Goal: Task Accomplishment & Management: Complete application form

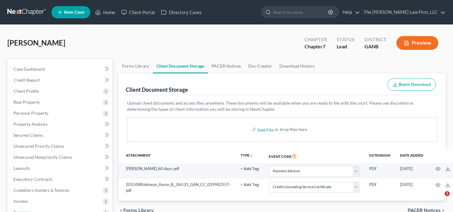
select select "35"
select select "5"
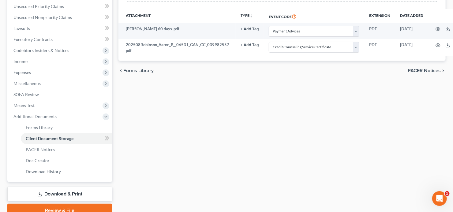
scroll to position [167, 0]
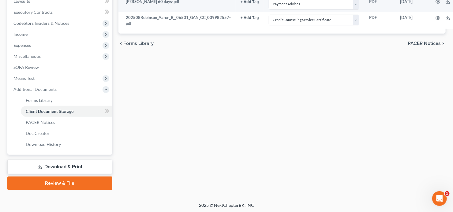
drag, startPoint x: 42, startPoint y: 184, endPoint x: 139, endPoint y: 155, distance: 100.9
click at [42, 184] on link "Review & File" at bounding box center [59, 183] width 105 height 13
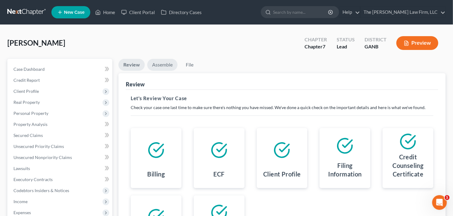
click at [158, 66] on link "Assemble" at bounding box center [162, 65] width 30 height 12
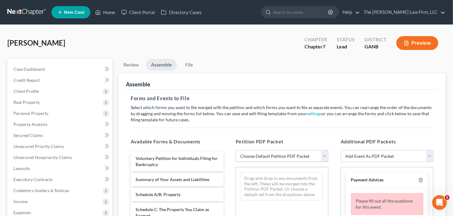
drag, startPoint x: 272, startPoint y: 153, endPoint x: 275, endPoint y: 159, distance: 7.0
click at [272, 153] on select "Choose Default Petition PDF Packet Complete Bankruptcy Petition (all forms and …" at bounding box center [282, 156] width 93 height 12
select select "0"
click at [236, 150] on select "Choose Default Petition PDF Packet Complete Bankruptcy Petition (all forms and …" at bounding box center [282, 156] width 93 height 12
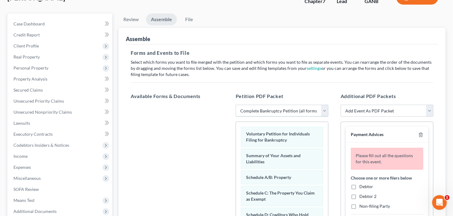
scroll to position [73, 0]
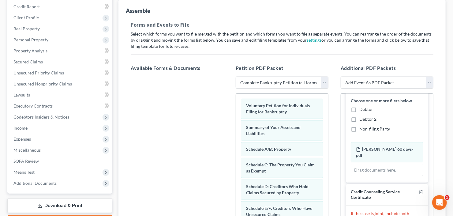
click at [359, 107] on label "Debtor" at bounding box center [366, 109] width 14 height 6
click at [362, 107] on input "Debtor" at bounding box center [364, 108] width 4 height 4
checkbox input "true"
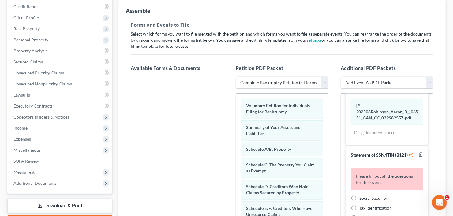
scroll to position [122, 0]
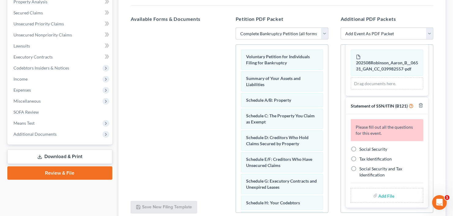
click at [359, 148] on label "Social Security" at bounding box center [373, 149] width 28 height 6
click at [362, 148] on input "Social Security" at bounding box center [364, 148] width 4 height 4
radio input "true"
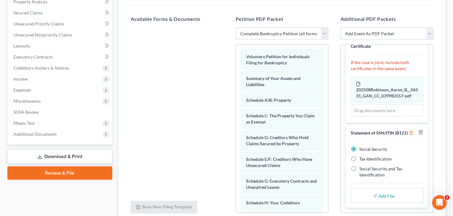
click at [386, 196] on input "file" at bounding box center [385, 195] width 15 height 11
type input "C:\fakepath\A Robinson b21ex.pdf"
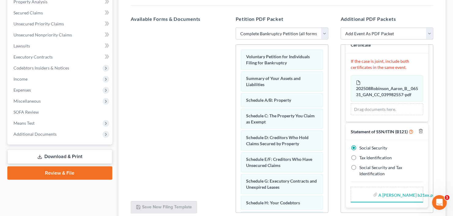
scroll to position [126, 0]
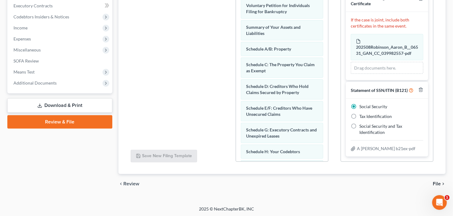
click at [439, 182] on span "File" at bounding box center [437, 183] width 8 height 5
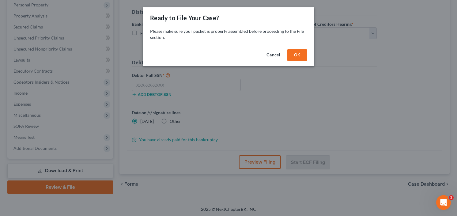
click at [300, 56] on button "OK" at bounding box center [297, 55] width 20 height 12
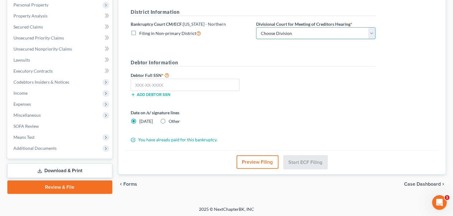
click at [294, 33] on select "Choose Division Atlanta Gainesville Newnan Rome" at bounding box center [315, 33] width 119 height 12
select select "0"
click at [256, 27] on select "Choose Division Atlanta Gainesville Newnan Rome" at bounding box center [315, 33] width 119 height 12
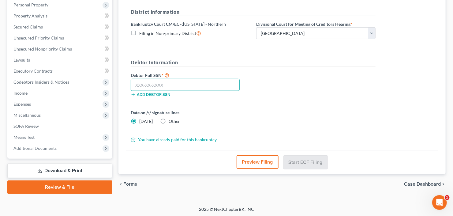
click at [150, 79] on input "text" at bounding box center [185, 85] width 109 height 12
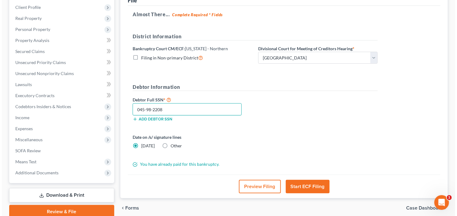
scroll to position [84, 0]
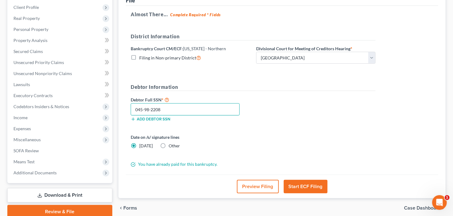
type input "045-98-2208"
click at [299, 186] on button "Start ECF Filing" at bounding box center [306, 186] width 44 height 13
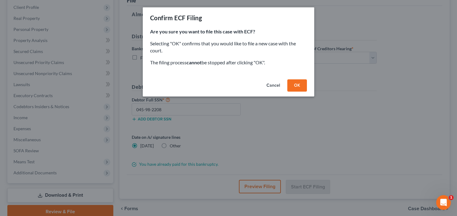
click at [300, 86] on button "OK" at bounding box center [297, 85] width 20 height 12
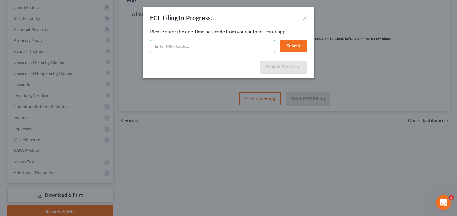
click at [206, 48] on input "text" at bounding box center [212, 46] width 125 height 12
type input "627201"
click at [288, 46] on button "Submit" at bounding box center [293, 46] width 27 height 12
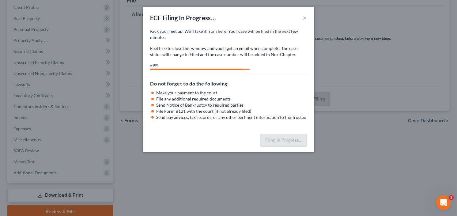
select select "0"
